Goal: Task Accomplishment & Management: Manage account settings

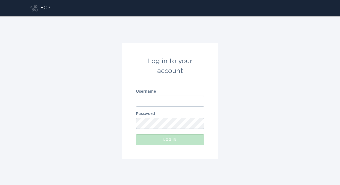
paste input "[EMAIL_ADDRESS][DOMAIN_NAME]"
click at [167, 101] on input "[EMAIL_ADDRESS][DOMAIN_NAME]" at bounding box center [170, 101] width 68 height 11
type input "[EMAIL_ADDRESS][DOMAIN_NAME]"
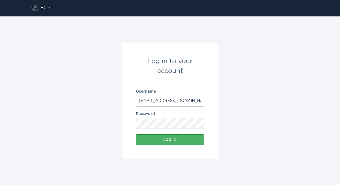
click at [173, 139] on div "Log in" at bounding box center [170, 139] width 63 height 3
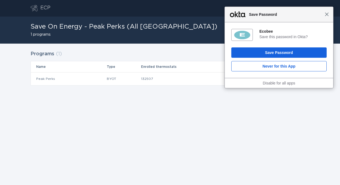
click at [327, 16] on span "Close" at bounding box center [326, 14] width 4 height 4
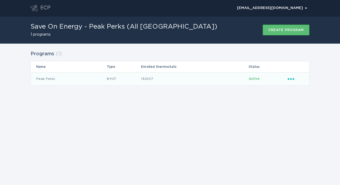
click at [286, 80] on td "Active" at bounding box center [267, 78] width 39 height 13
click at [291, 79] on icon "Ellipsis" at bounding box center [291, 78] width 8 height 5
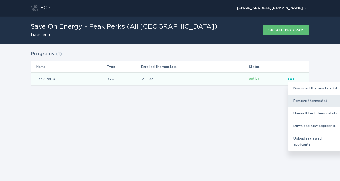
click at [296, 97] on div "Remove thermostat" at bounding box center [316, 100] width 57 height 13
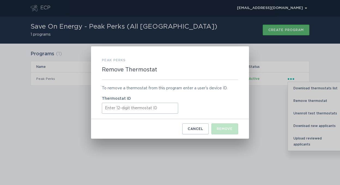
click at [162, 110] on input "Thermostat ID" at bounding box center [140, 108] width 76 height 11
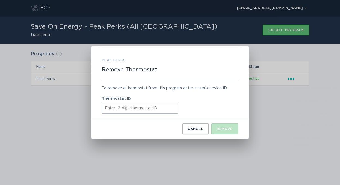
paste input "416409406633"
type input "416409406633"
click at [220, 124] on button "Remove" at bounding box center [224, 128] width 27 height 11
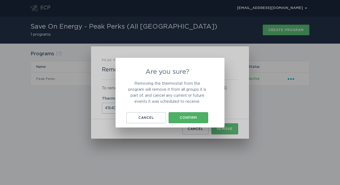
click at [191, 115] on button "Confirm" at bounding box center [187, 117] width 39 height 11
